Goal: Go to known website: Go to known website

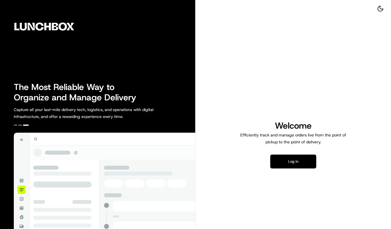
click at [288, 160] on button "Log in" at bounding box center [294, 161] width 46 height 14
